Goal: Task Accomplishment & Management: Complete application form

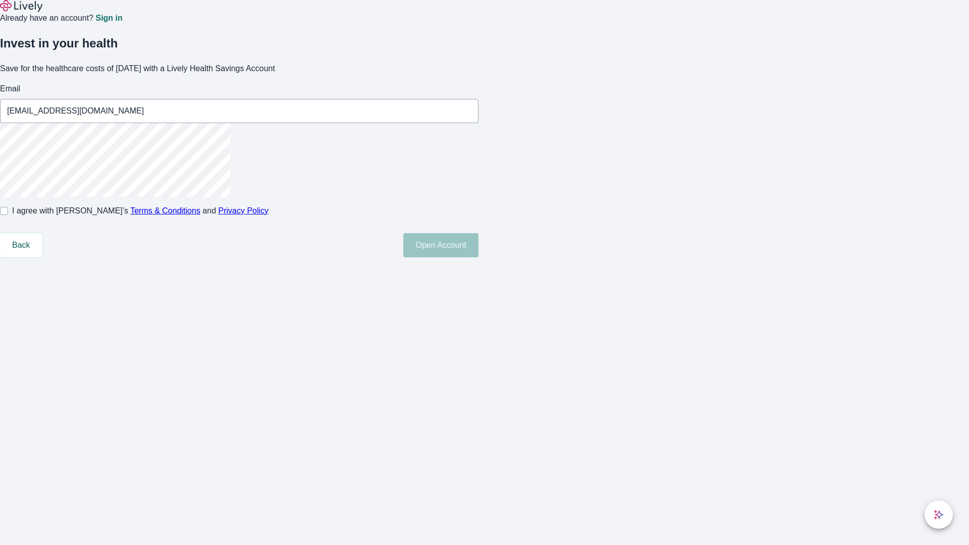
click at [8, 215] on input "I agree with Lively’s Terms & Conditions and Privacy Policy" at bounding box center [4, 211] width 8 height 8
checkbox input "true"
click at [479, 257] on button "Open Account" at bounding box center [440, 245] width 75 height 24
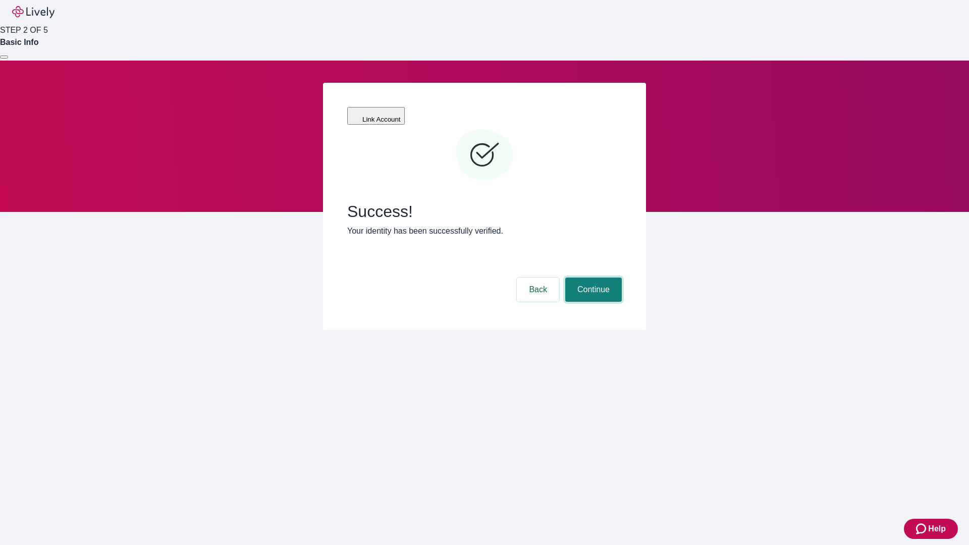
click at [592, 278] on button "Continue" at bounding box center [593, 290] width 57 height 24
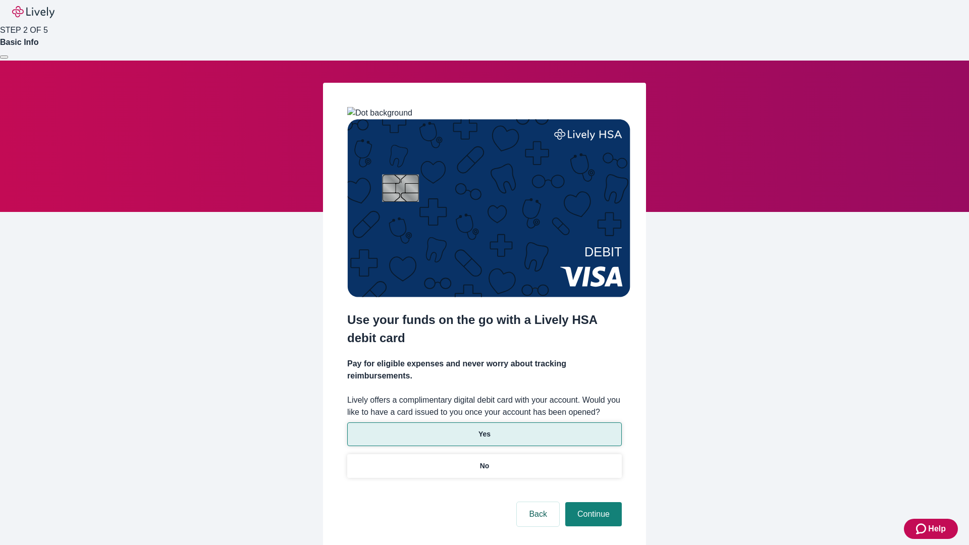
click at [484, 429] on p "Yes" at bounding box center [485, 434] width 12 height 11
click at [592, 502] on button "Continue" at bounding box center [593, 514] width 57 height 24
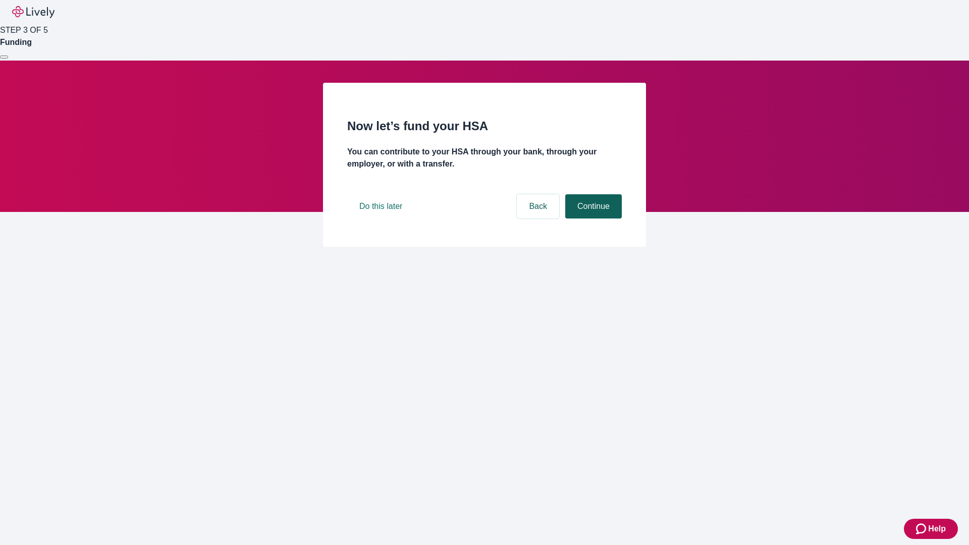
click at [592, 219] on button "Continue" at bounding box center [593, 206] width 57 height 24
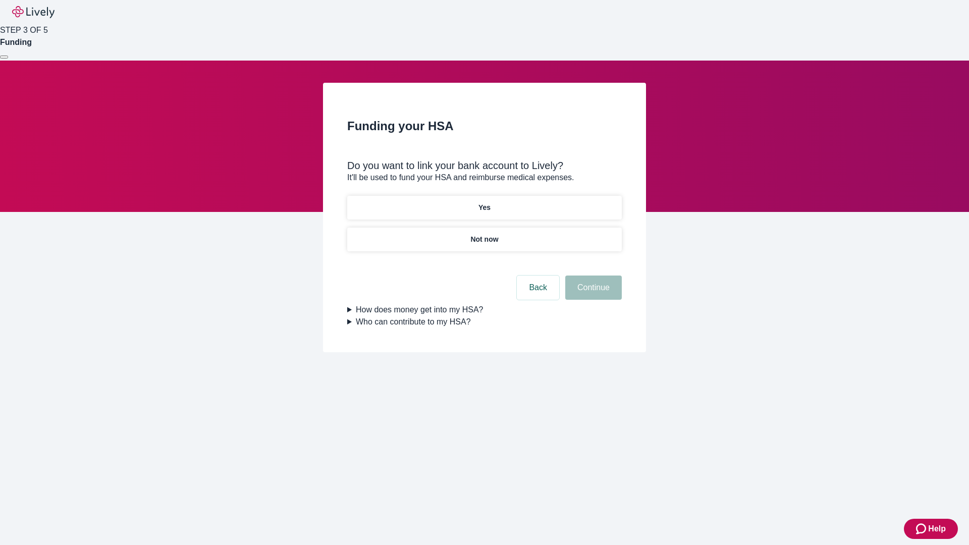
click at [484, 202] on p "Yes" at bounding box center [485, 207] width 12 height 11
click at [592, 276] on button "Continue" at bounding box center [593, 288] width 57 height 24
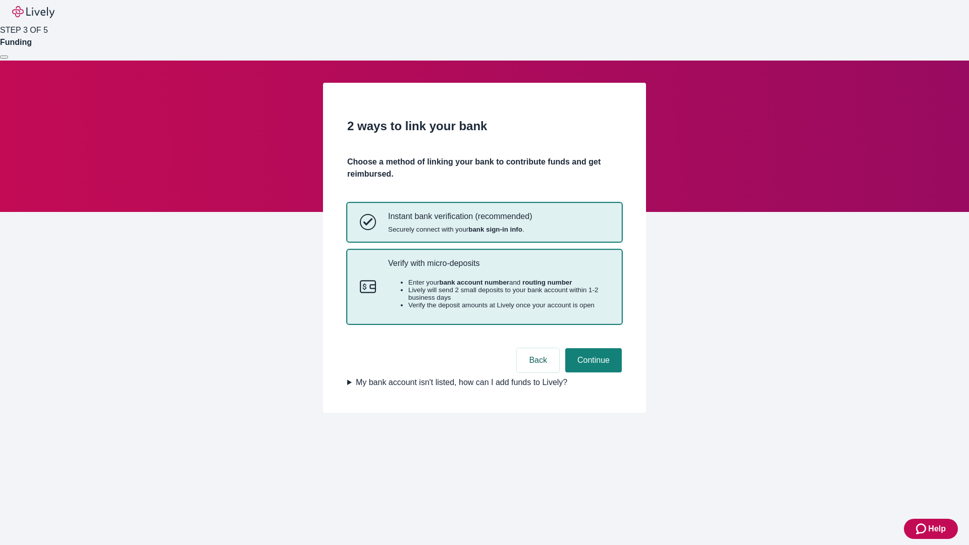
click at [498, 268] on p "Verify with micro-deposits" at bounding box center [498, 263] width 221 height 10
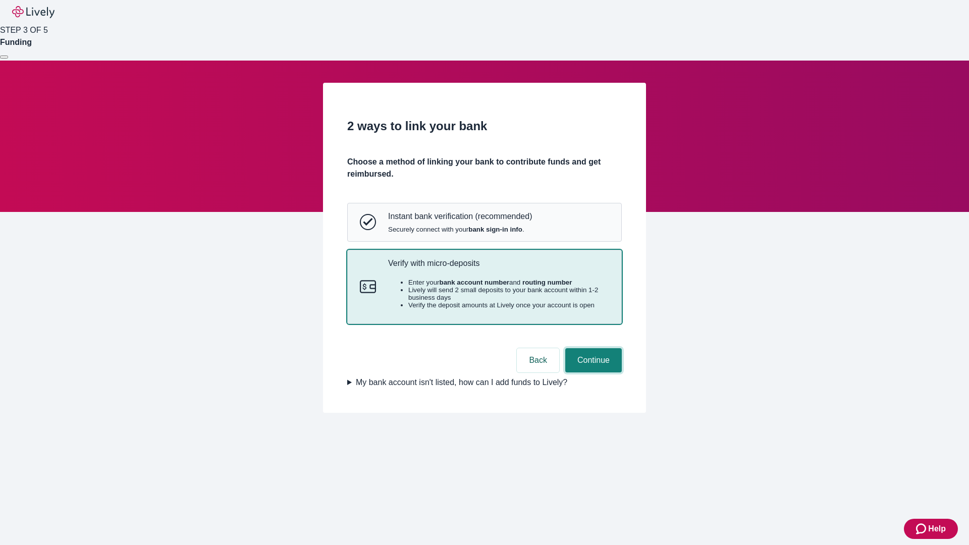
click at [592, 373] on button "Continue" at bounding box center [593, 360] width 57 height 24
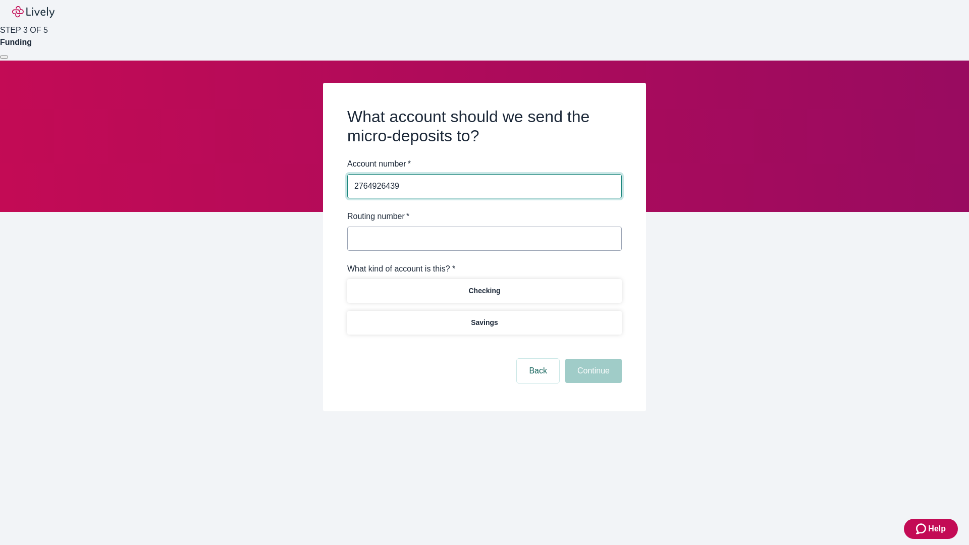
type input "2764926439"
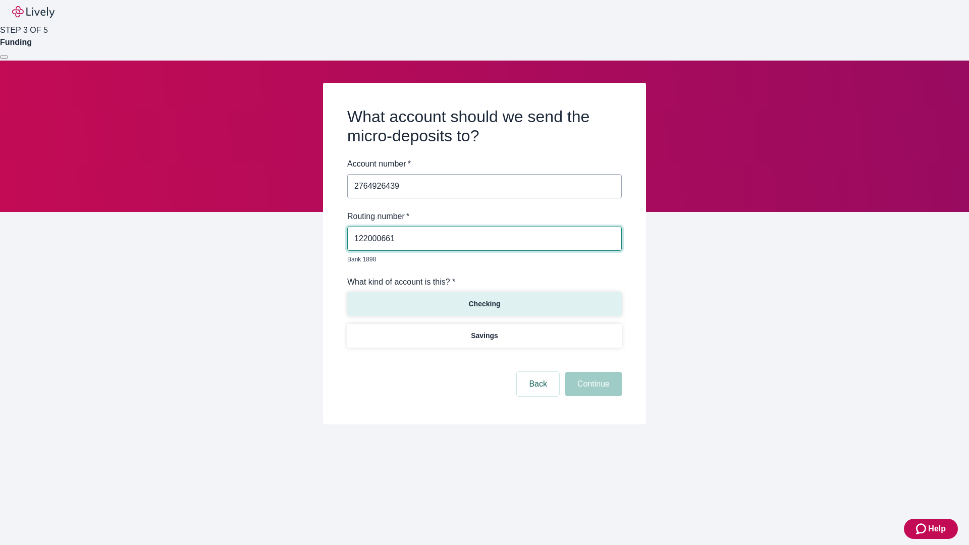
type input "122000661"
click at [484, 299] on p "Checking" at bounding box center [484, 304] width 32 height 11
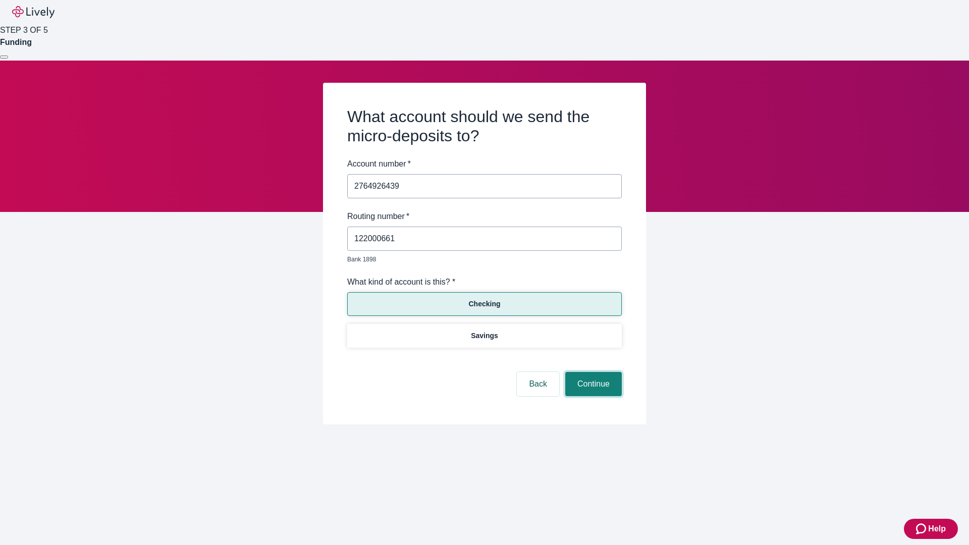
click at [592, 373] on button "Continue" at bounding box center [593, 384] width 57 height 24
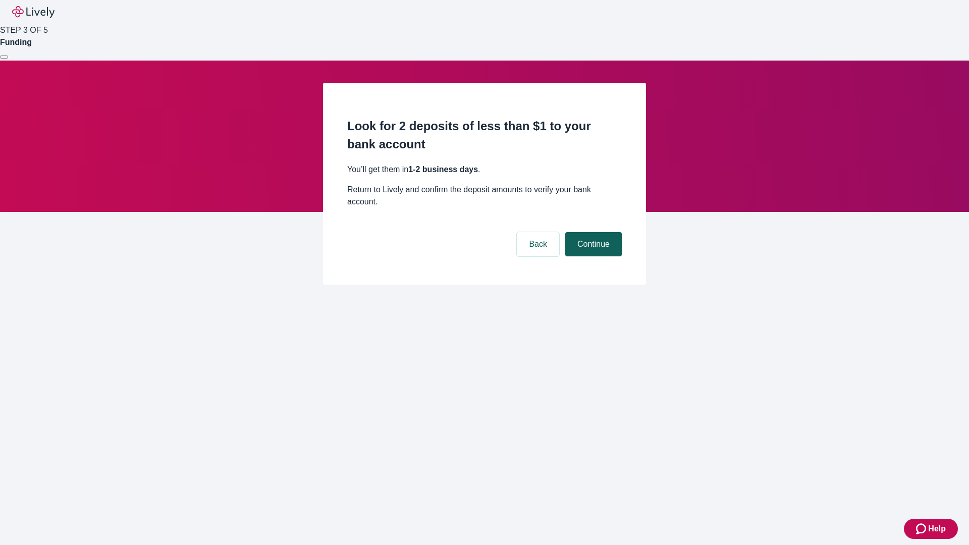
click at [592, 232] on button "Continue" at bounding box center [593, 244] width 57 height 24
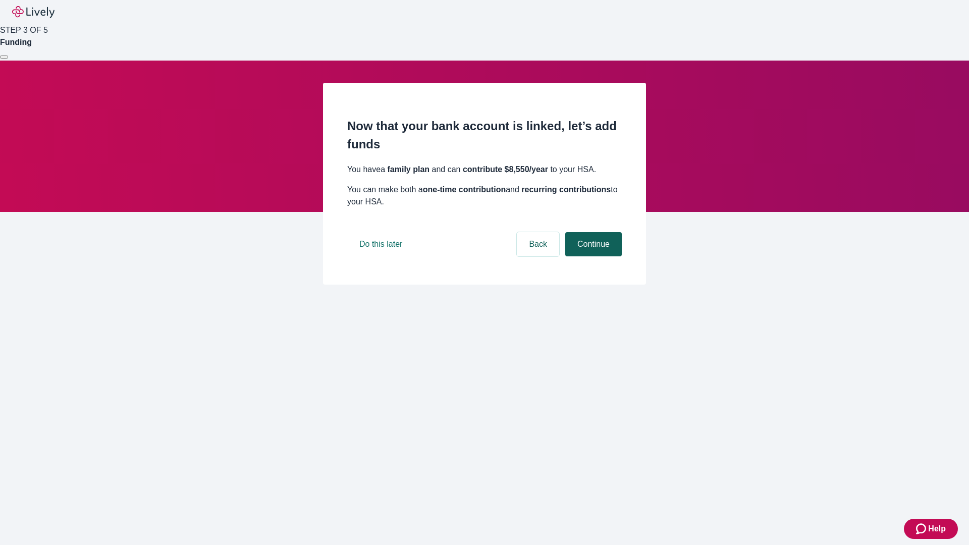
click at [592, 256] on button "Continue" at bounding box center [593, 244] width 57 height 24
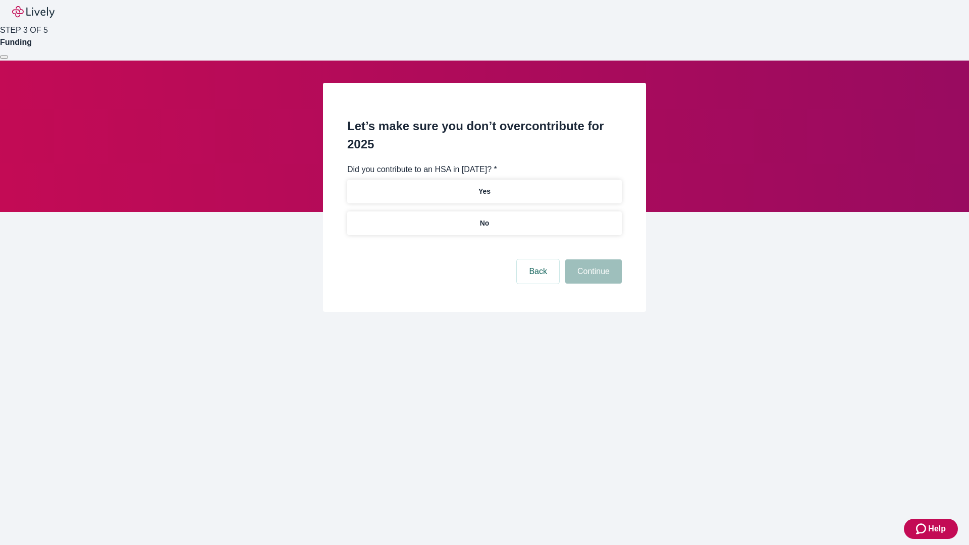
click at [484, 218] on p "No" at bounding box center [485, 223] width 10 height 11
click at [592, 259] on button "Continue" at bounding box center [593, 271] width 57 height 24
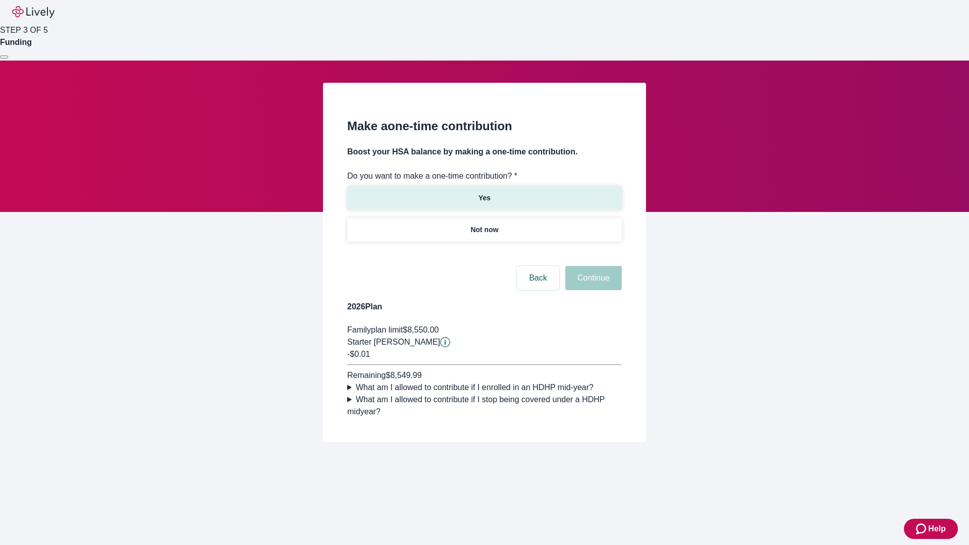
click at [484, 193] on p "Yes" at bounding box center [485, 198] width 12 height 11
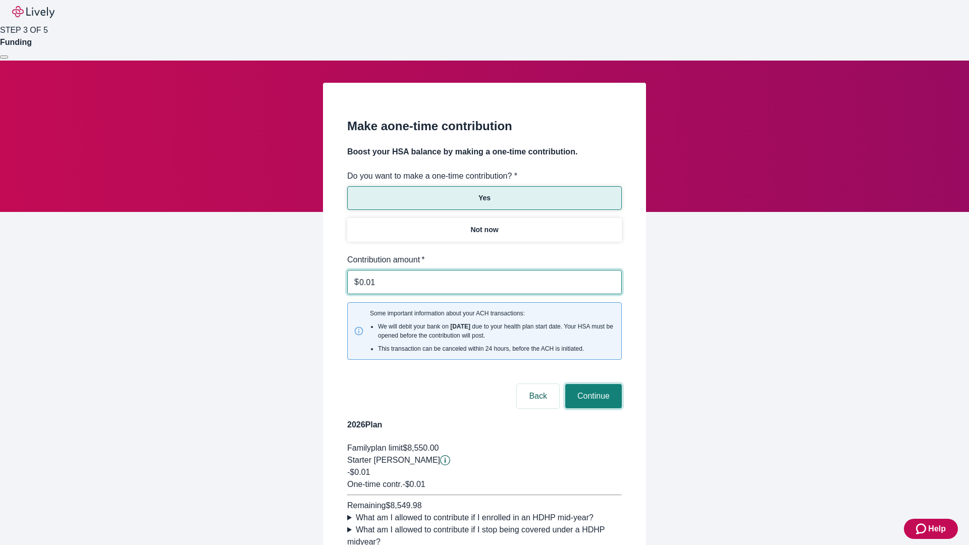
click at [592, 384] on button "Continue" at bounding box center [593, 396] width 57 height 24
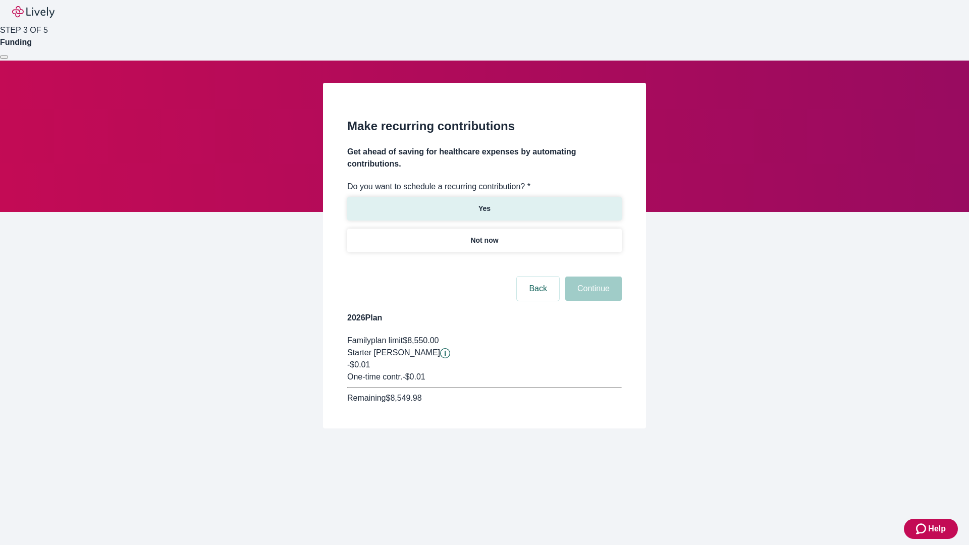
click at [484, 203] on p "Yes" at bounding box center [485, 208] width 12 height 11
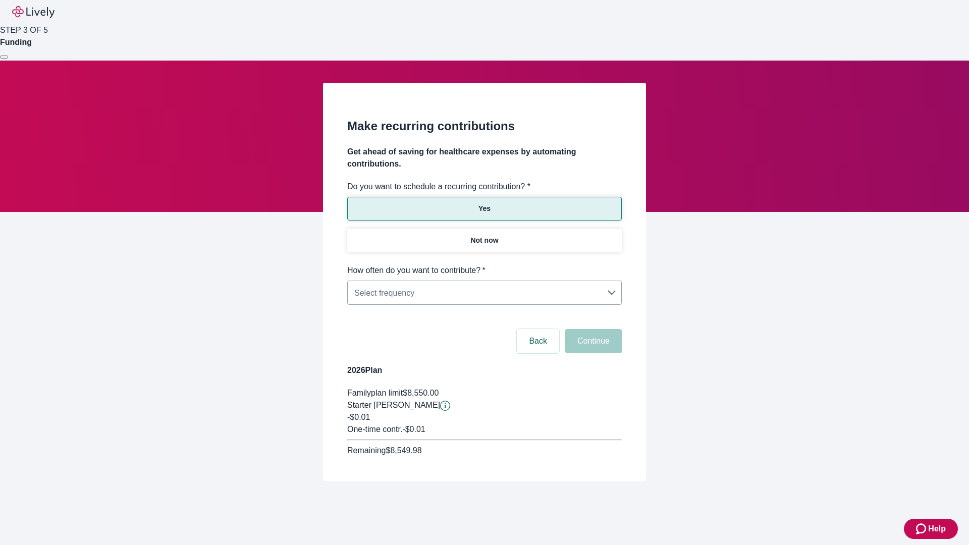
click at [484, 265] on body "Help STEP 3 OF 5 Funding Make recurring contributions Get ahead of saving for h…" at bounding box center [484, 265] width 969 height 530
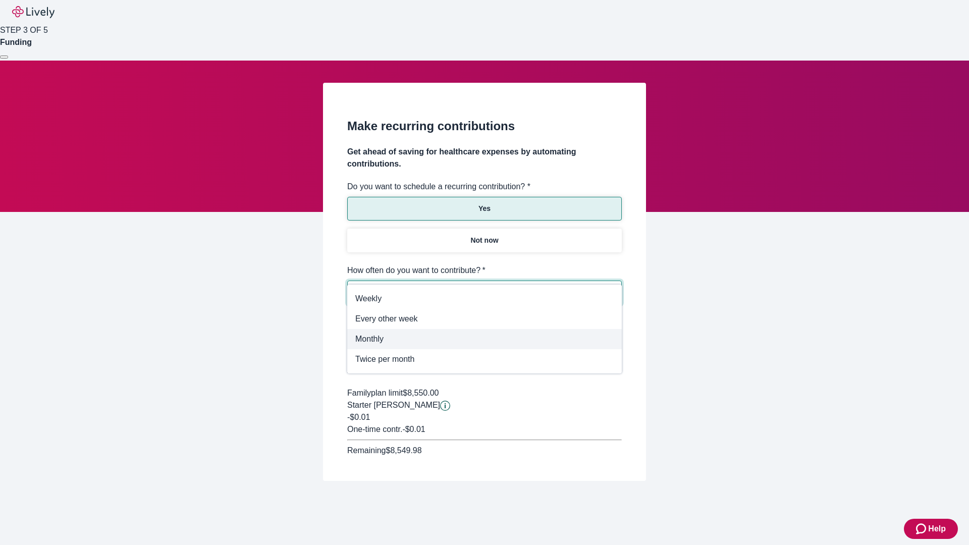
click at [485, 339] on span "Monthly" at bounding box center [484, 339] width 258 height 12
type input "Monthly"
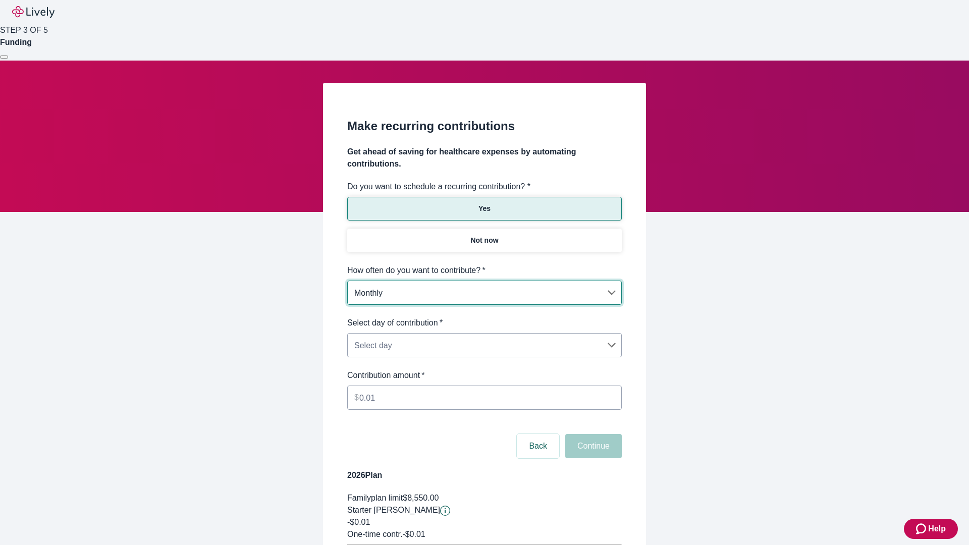
click at [484, 317] on body "Help STEP 3 OF 5 Funding Make recurring contributions Get ahead of saving for h…" at bounding box center [484, 317] width 969 height 635
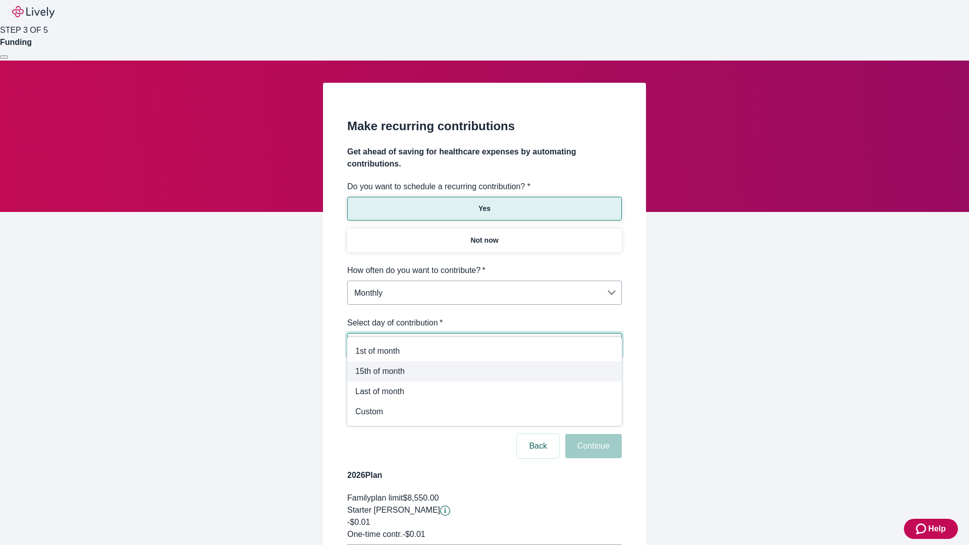
click at [485, 372] on span "15th of month" at bounding box center [484, 371] width 258 height 12
type input "Monthly15th"
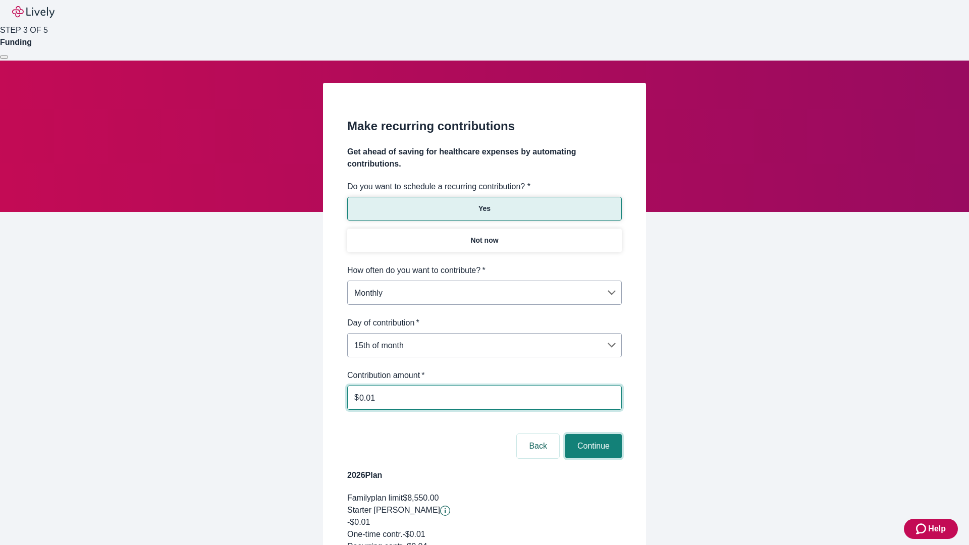
click at [592, 434] on button "Continue" at bounding box center [593, 446] width 57 height 24
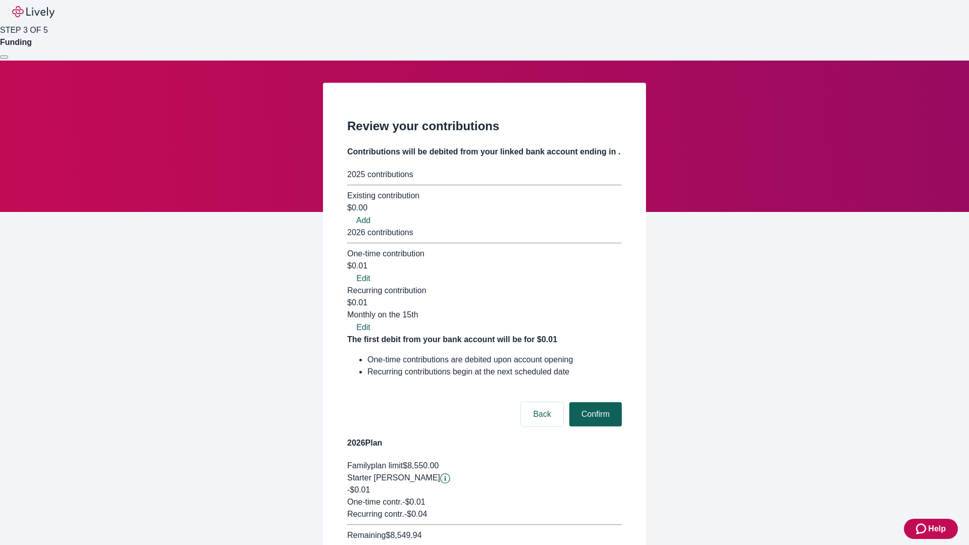
click at [594, 402] on button "Confirm" at bounding box center [595, 414] width 53 height 24
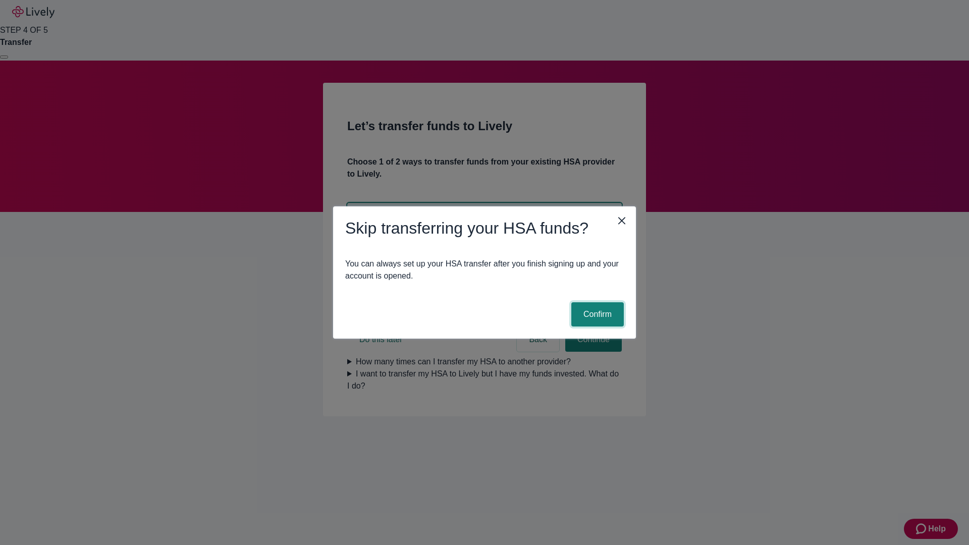
click at [596, 314] on button "Confirm" at bounding box center [597, 314] width 53 height 24
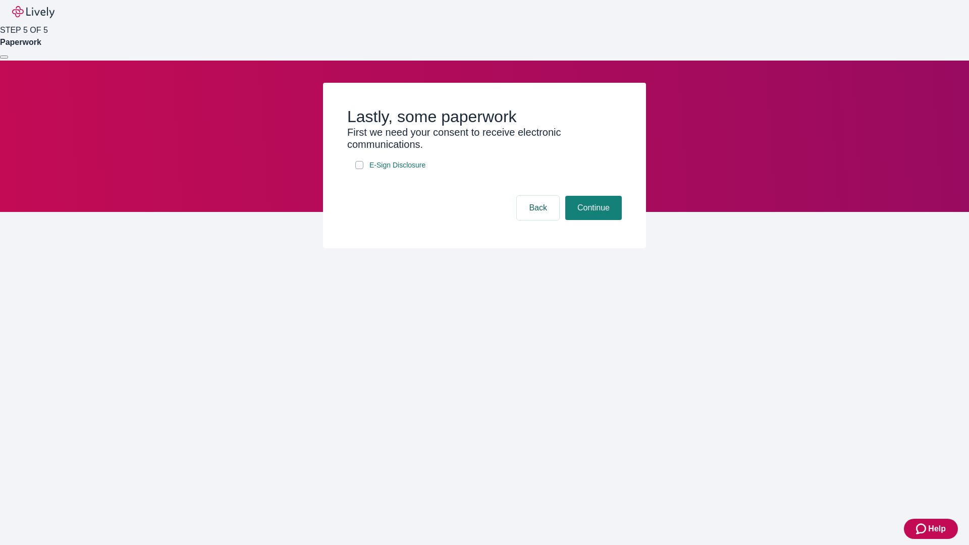
click at [359, 169] on input "E-Sign Disclosure" at bounding box center [359, 165] width 8 height 8
checkbox input "true"
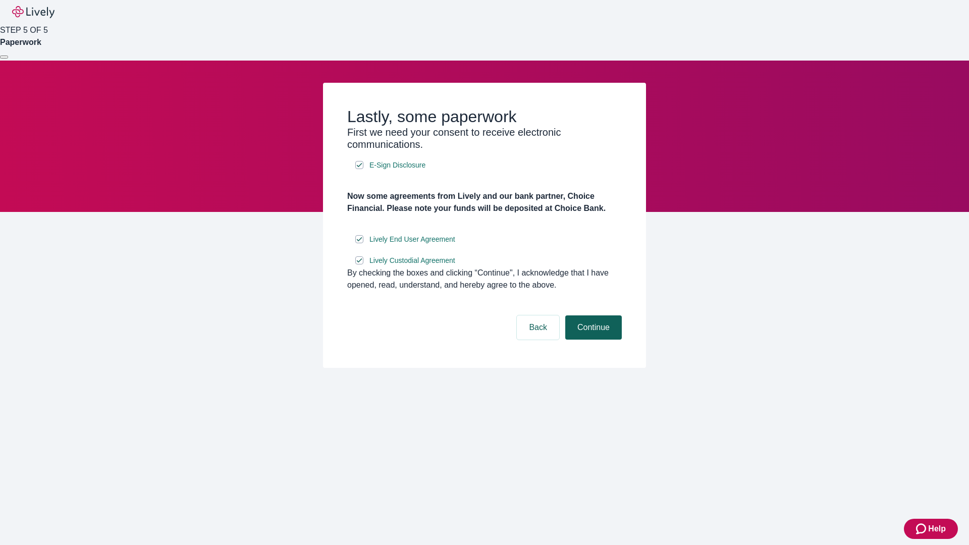
click at [592, 340] on button "Continue" at bounding box center [593, 328] width 57 height 24
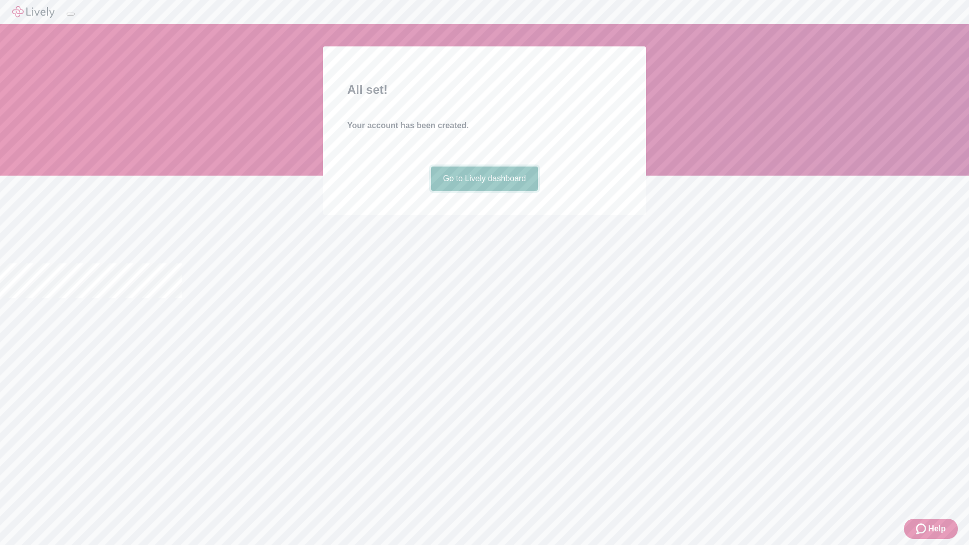
click at [484, 191] on link "Go to Lively dashboard" at bounding box center [485, 179] width 108 height 24
